Goal: Find specific page/section: Find specific page/section

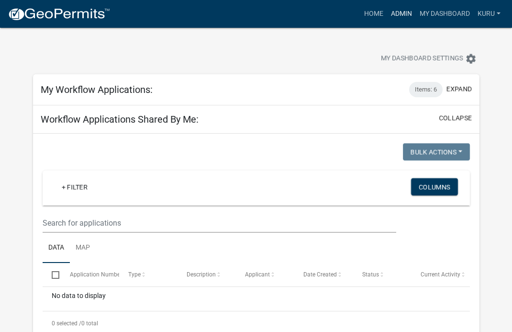
scroll to position [2, 0]
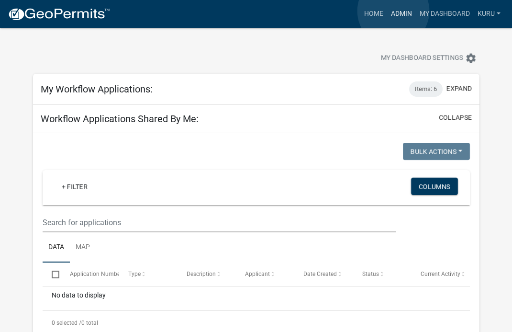
click at [393, 11] on link "Admin" at bounding box center [401, 14] width 29 height 18
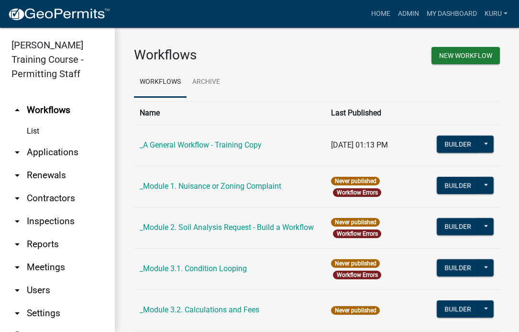
click at [34, 155] on link "arrow_drop_down Applications" at bounding box center [57, 152] width 115 height 23
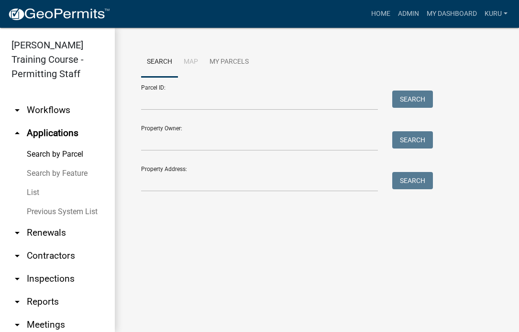
click at [29, 192] on link "List" at bounding box center [57, 192] width 115 height 19
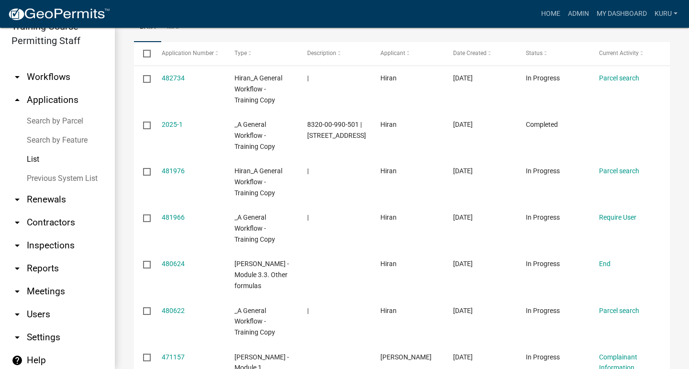
scroll to position [40, 0]
